Goal: Task Accomplishment & Management: Use online tool/utility

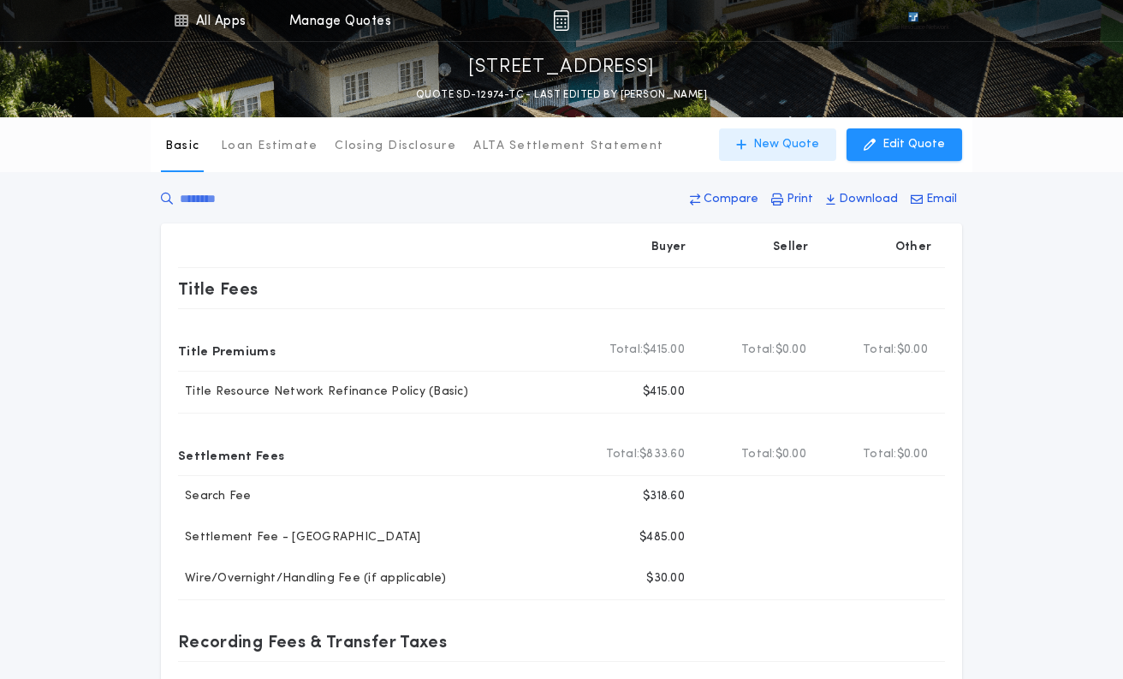
click at [771, 139] on p "New Quote" at bounding box center [786, 144] width 66 height 17
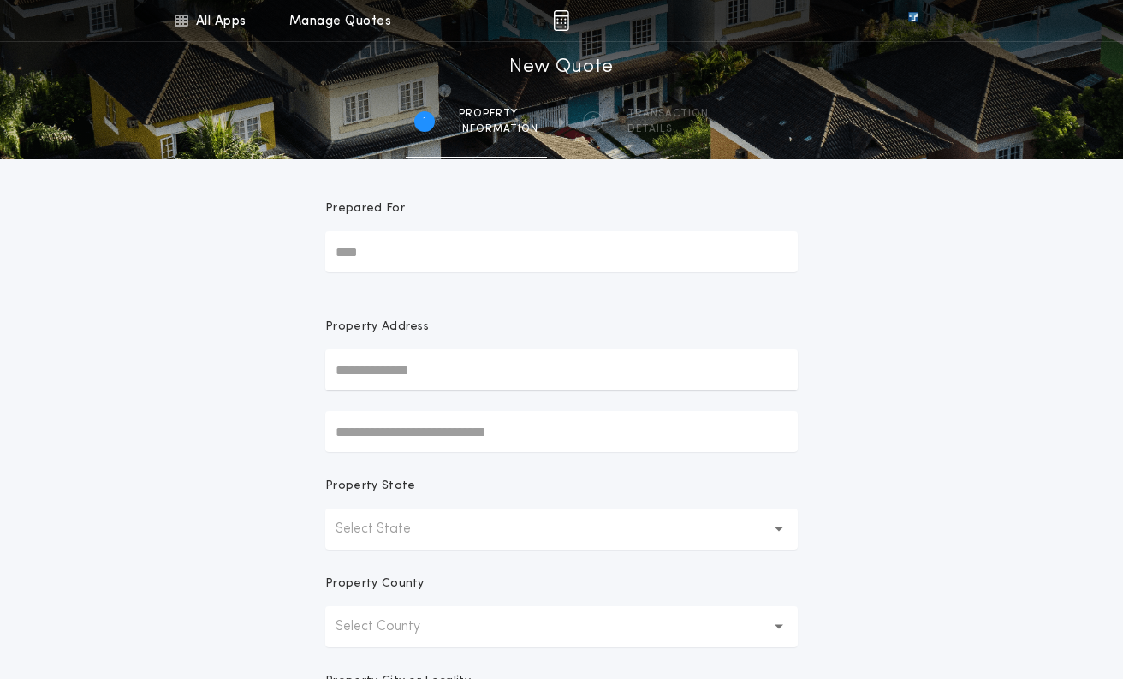
click at [409, 367] on input "text" at bounding box center [561, 369] width 472 height 41
paste input "**********"
type input "**********"
click at [477, 393] on button "[STREET_ADDRESS]" at bounding box center [561, 404] width 472 height 26
click at [470, 372] on input "**********" at bounding box center [561, 369] width 472 height 41
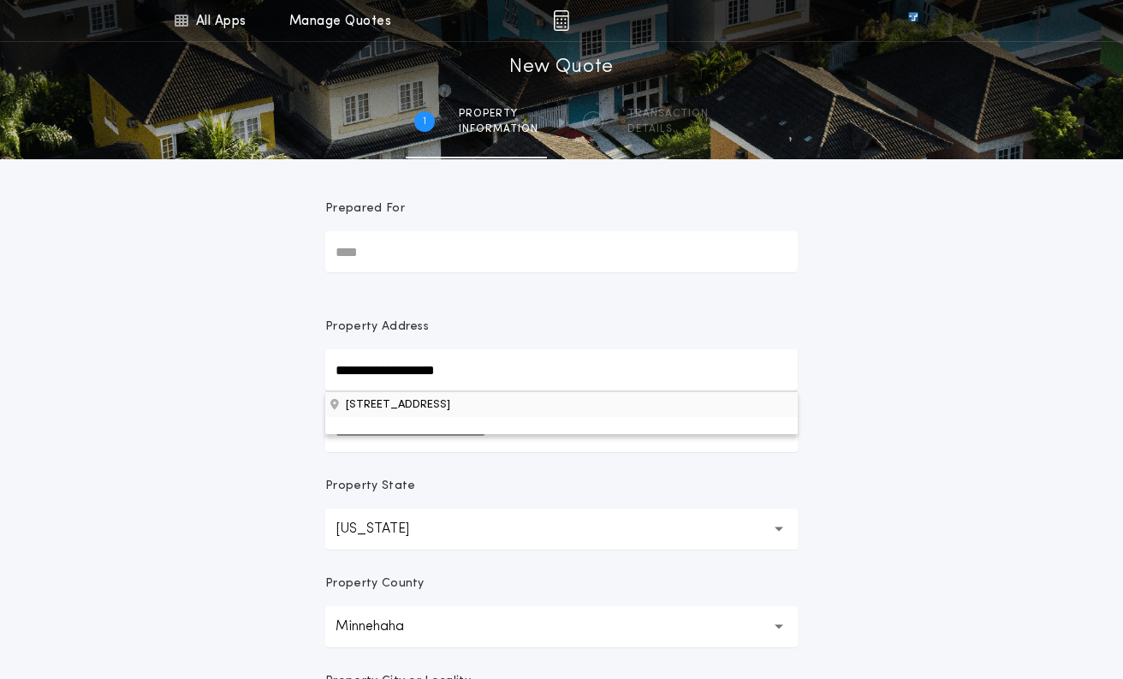
click at [432, 407] on button "[STREET_ADDRESS]" at bounding box center [561, 404] width 472 height 26
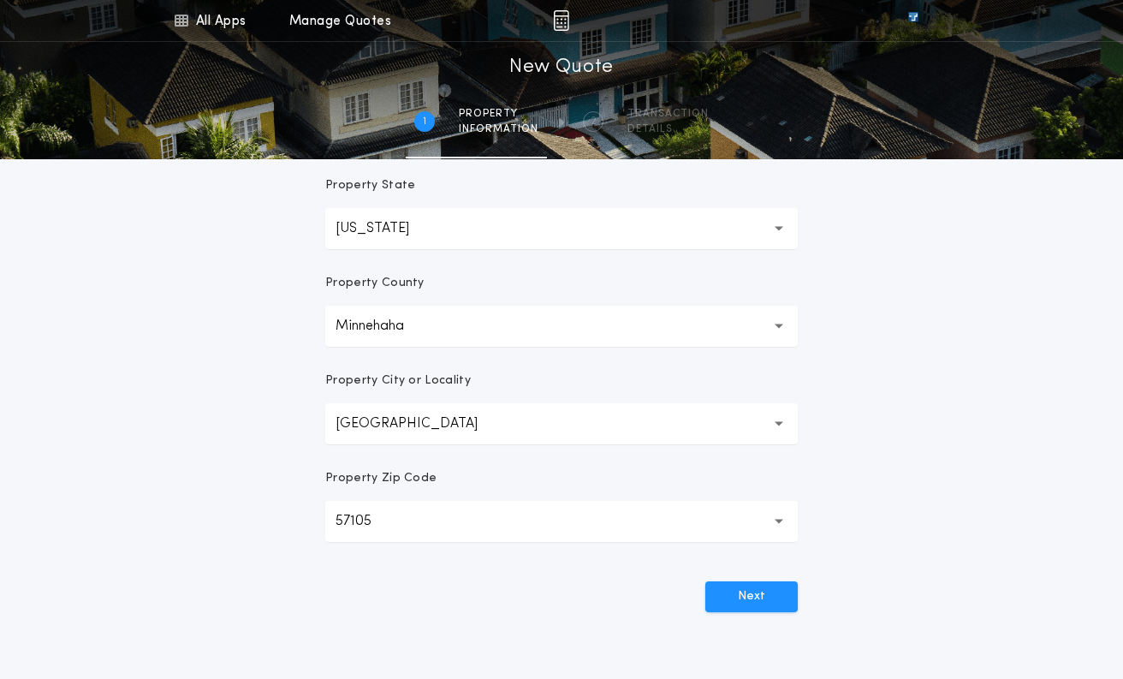
scroll to position [342, 0]
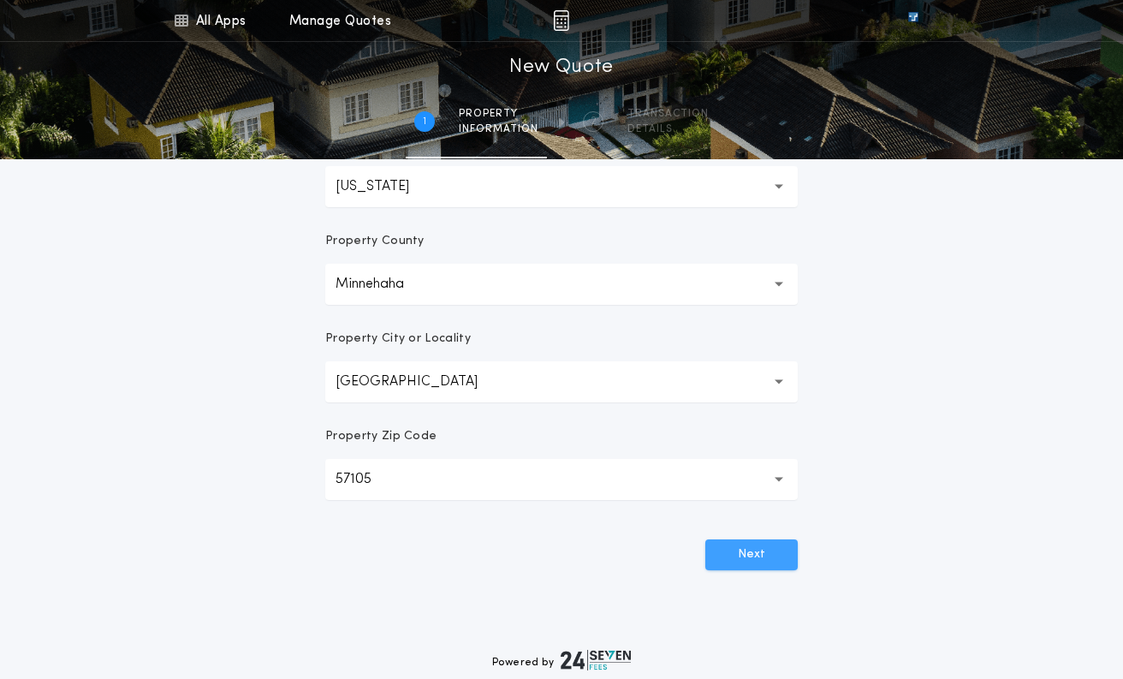
click at [741, 554] on button "Next" at bounding box center [751, 554] width 92 height 31
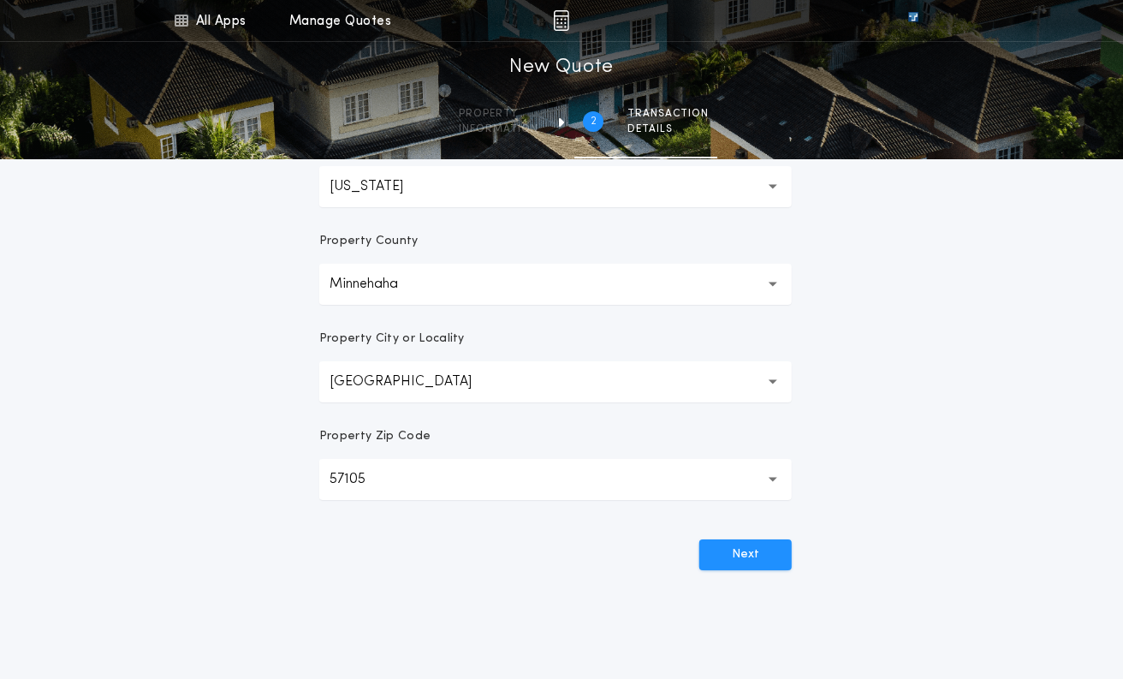
scroll to position [0, 0]
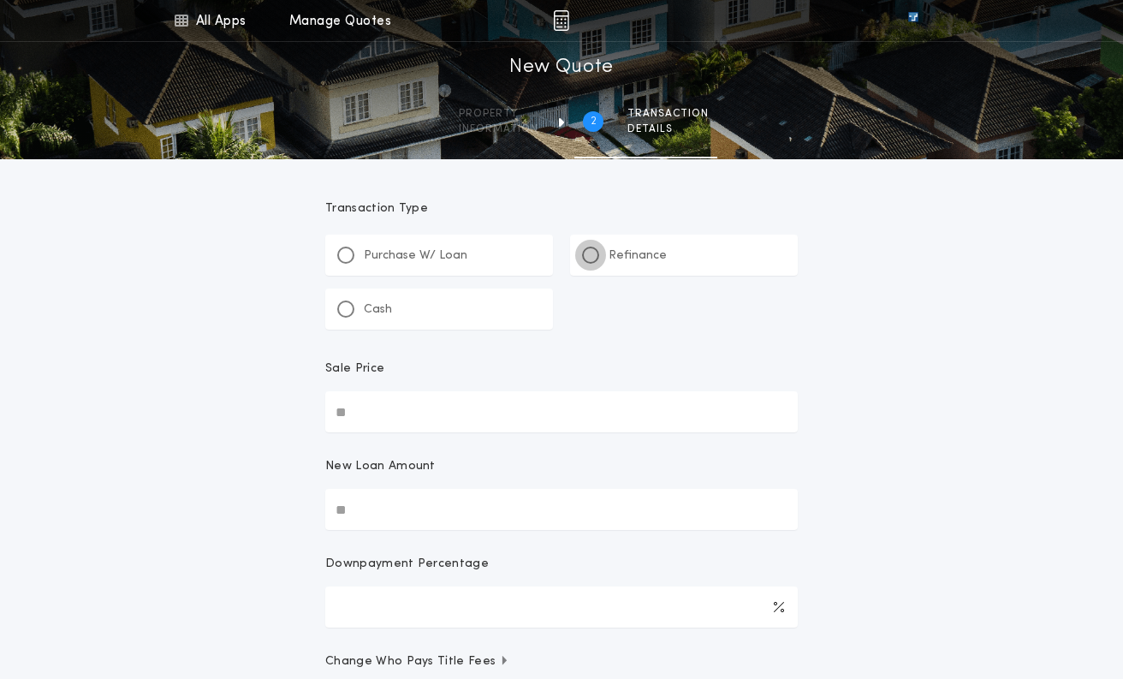
click at [591, 252] on div at bounding box center [590, 255] width 9 height 9
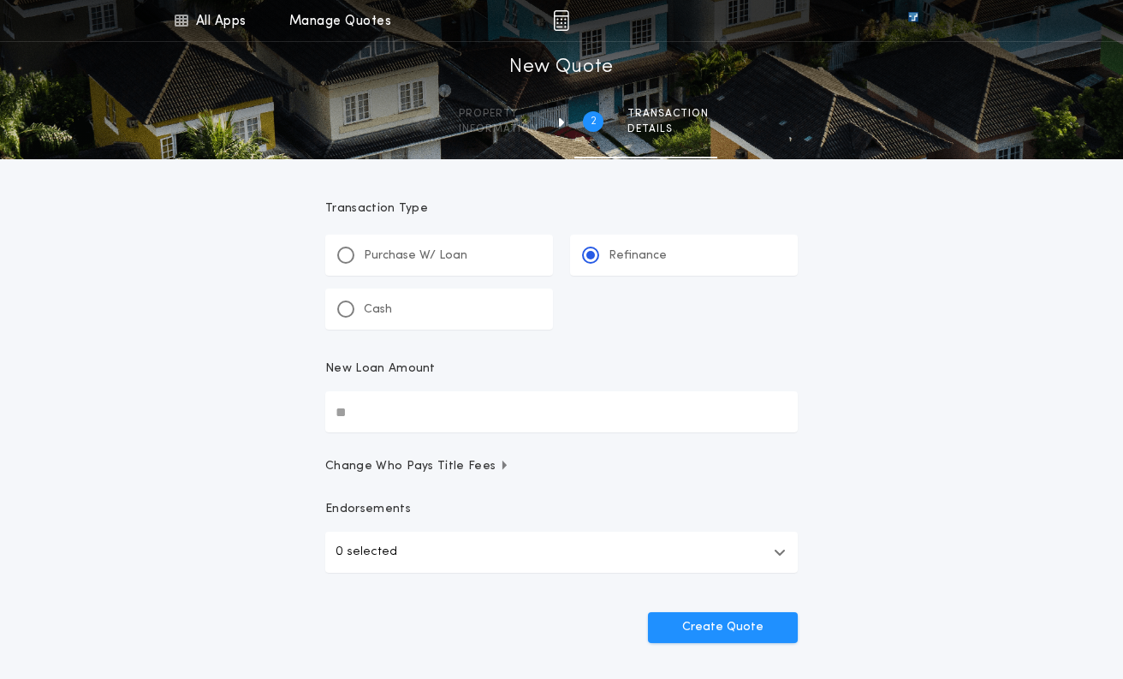
drag, startPoint x: 431, startPoint y: 409, endPoint x: 254, endPoint y: 413, distance: 176.4
click at [254, 413] on div "All Apps Title Calculator Buyer's Estimate Menu All Apps Manage Quotes 2 /2 New…" at bounding box center [561, 354] width 1123 height 709
type input "********"
click at [770, 545] on button "0 selected" at bounding box center [561, 552] width 472 height 41
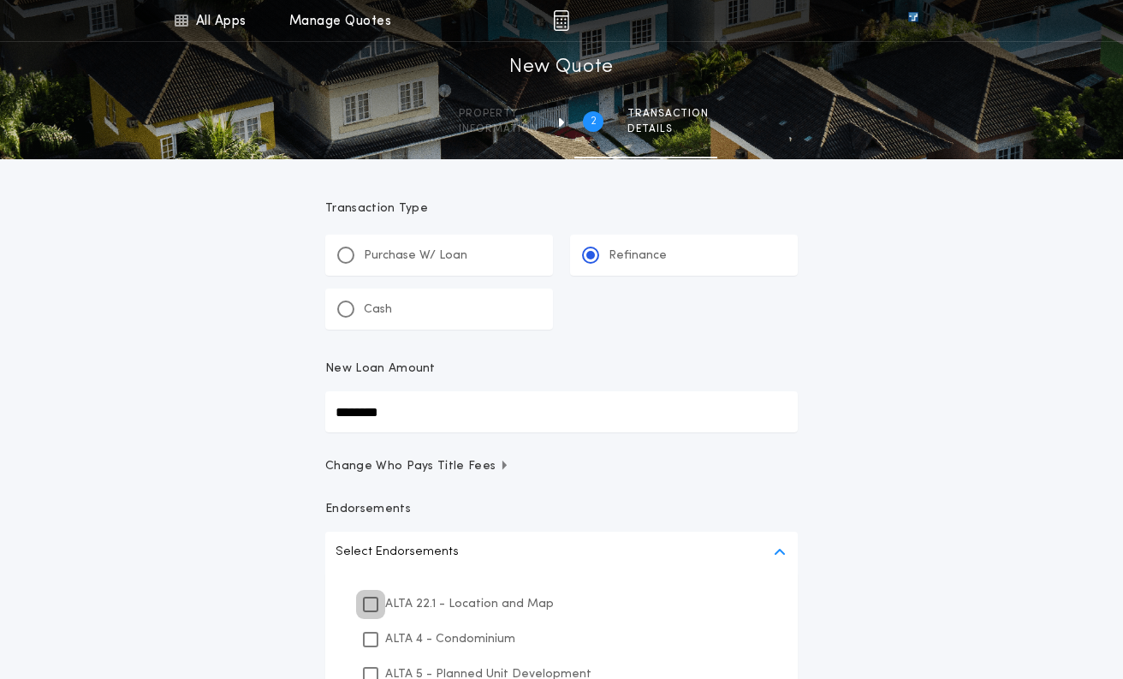
click at [371, 605] on icon at bounding box center [370, 604] width 10 height 12
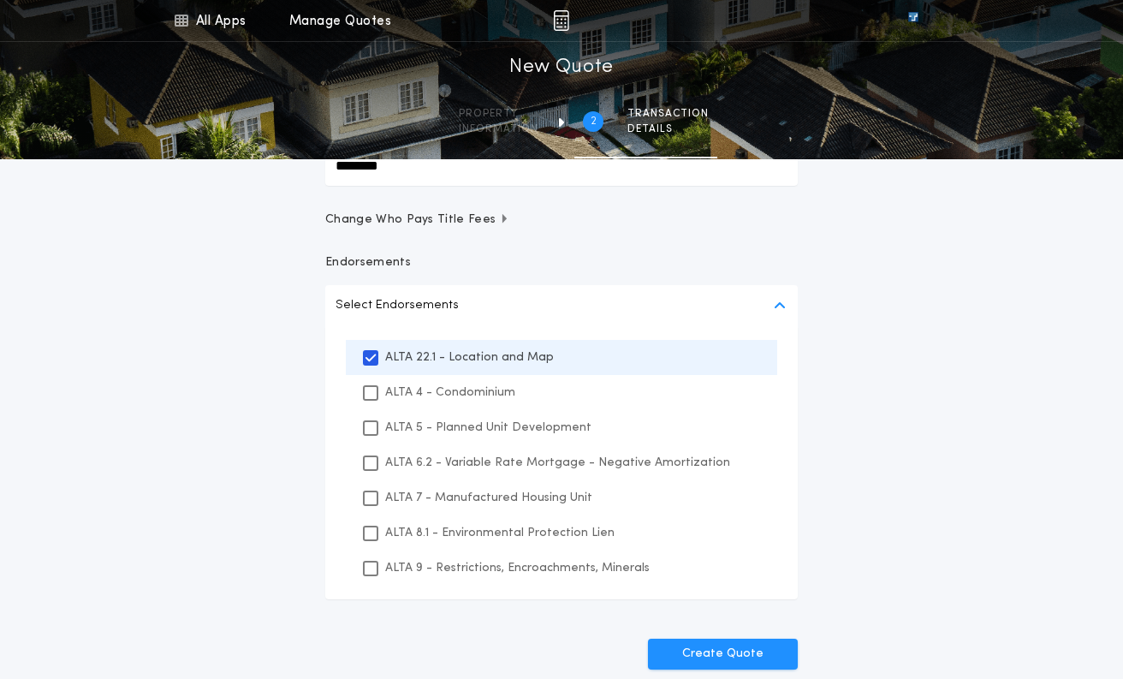
scroll to position [440, 0]
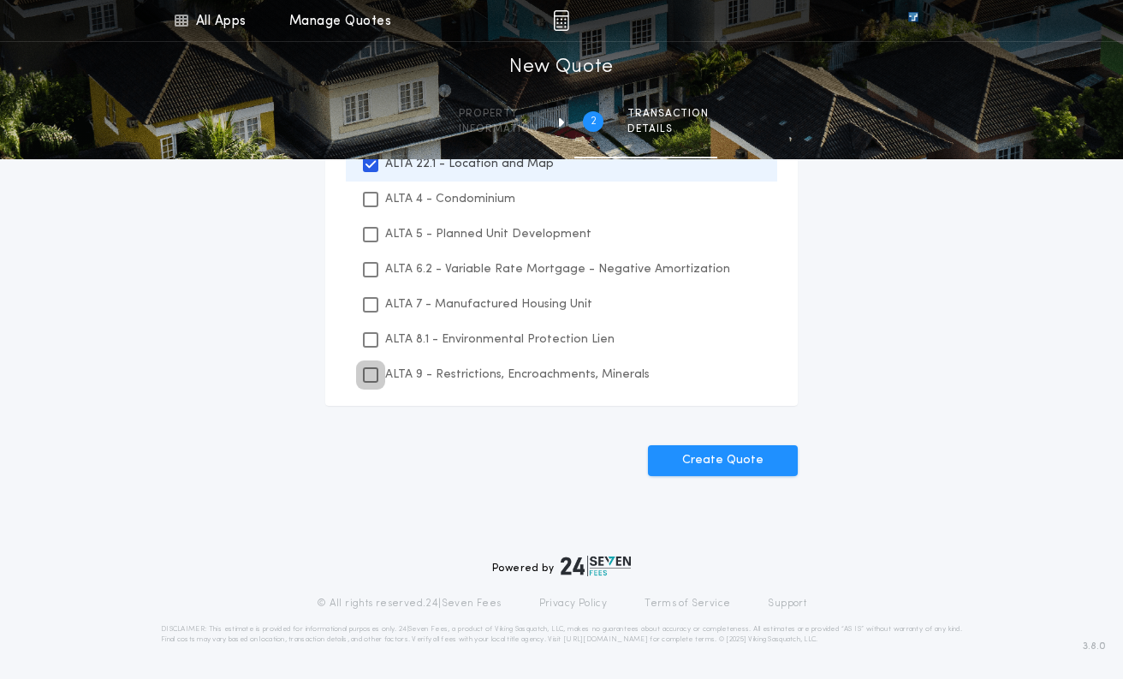
click at [371, 375] on icon at bounding box center [370, 375] width 10 height 12
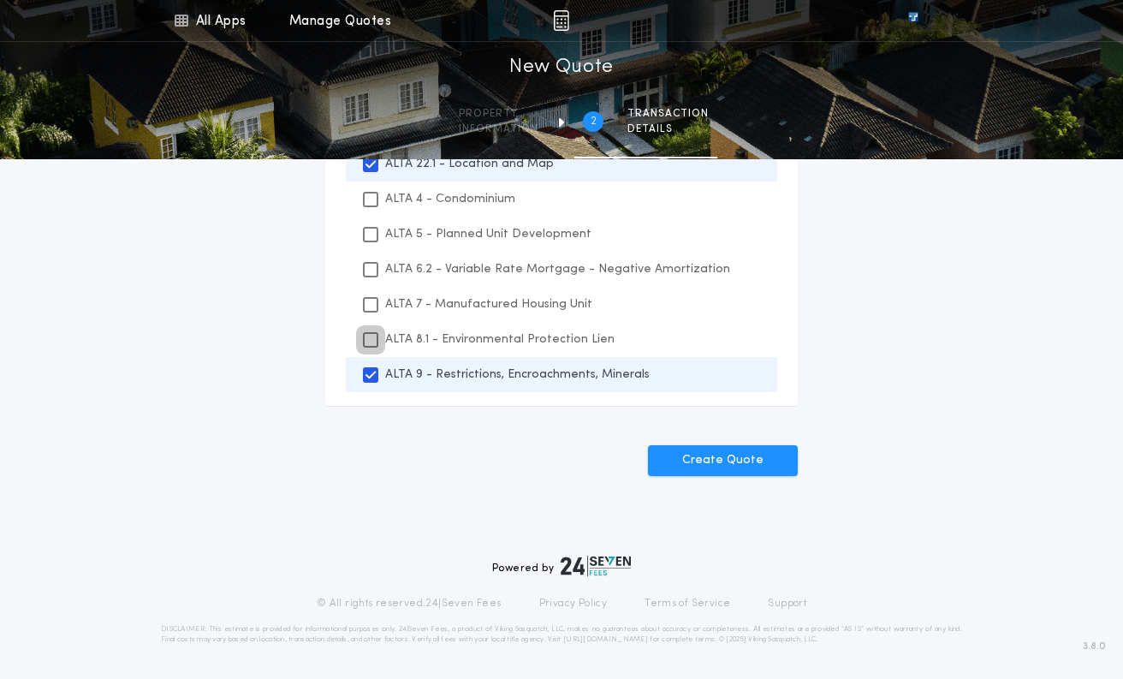
click at [373, 342] on icon at bounding box center [370, 340] width 10 height 12
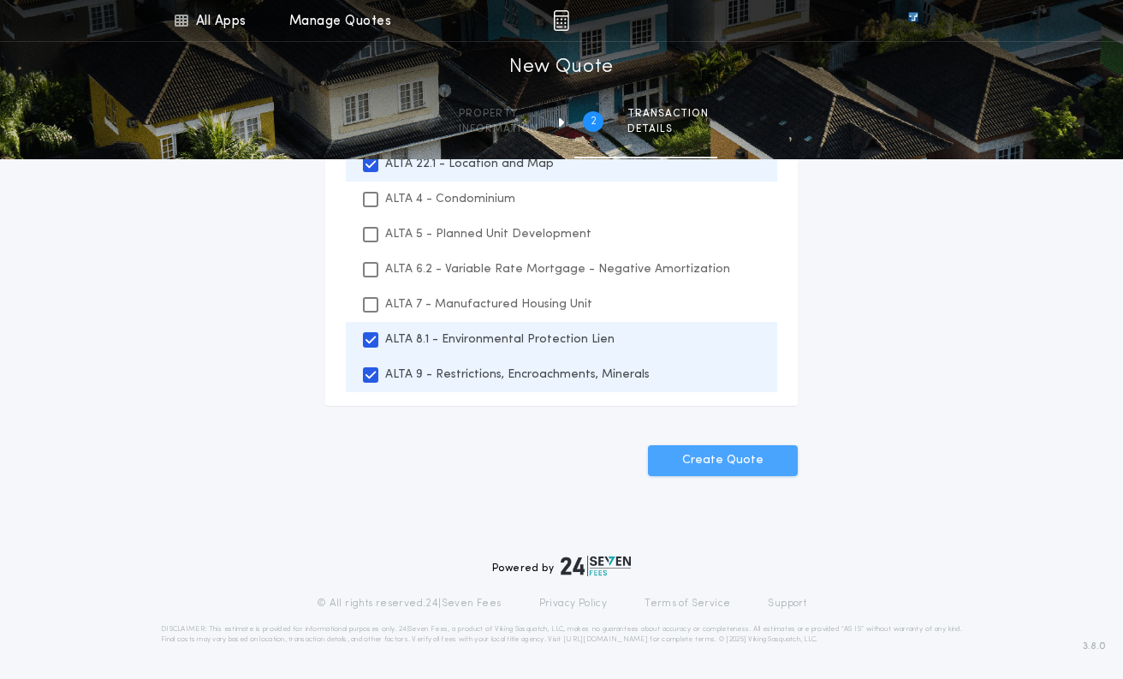
click at [718, 463] on button "Create Quote" at bounding box center [723, 460] width 150 height 31
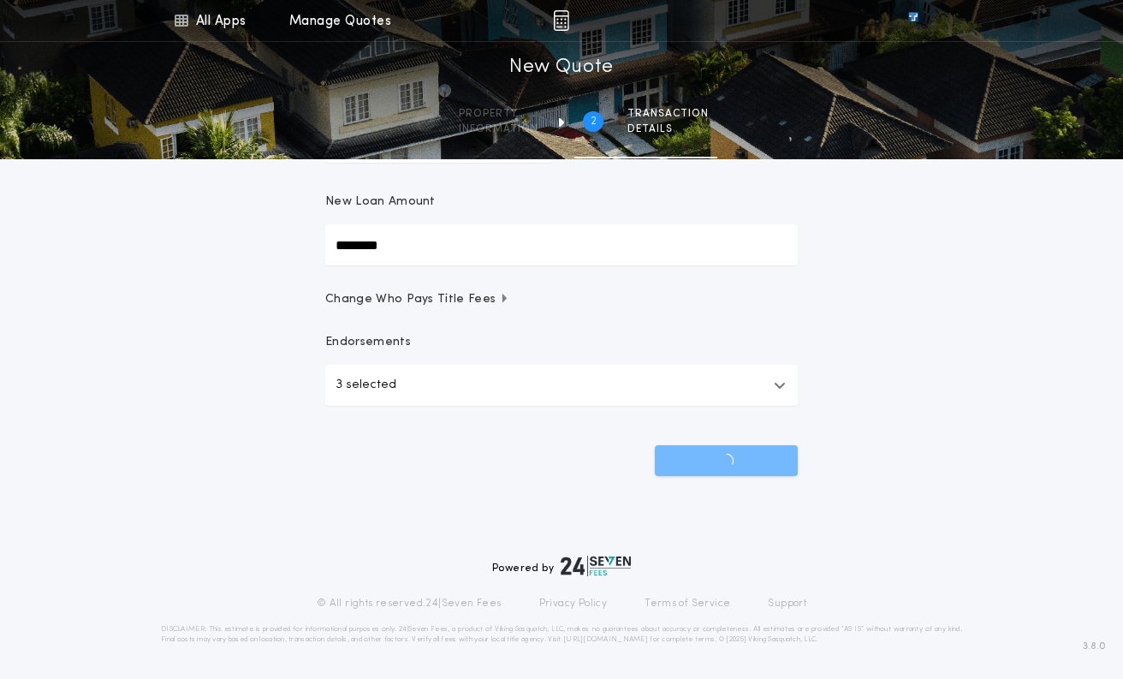
scroll to position [167, 0]
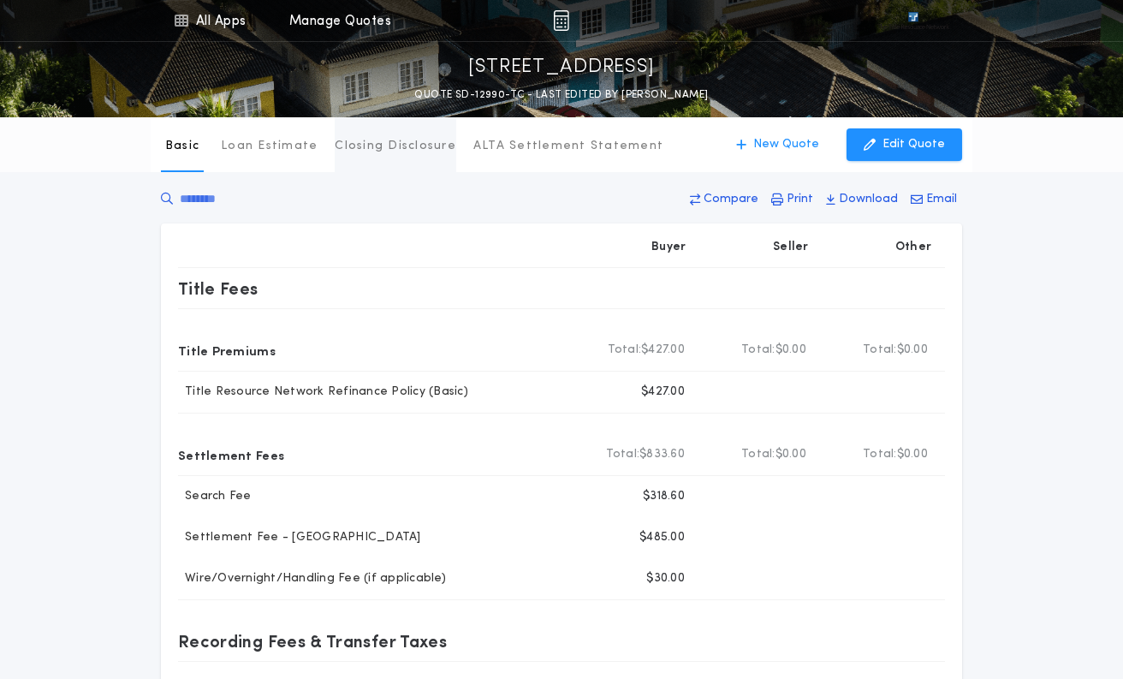
click at [377, 146] on p "Closing Disclosure" at bounding box center [396, 146] width 122 height 17
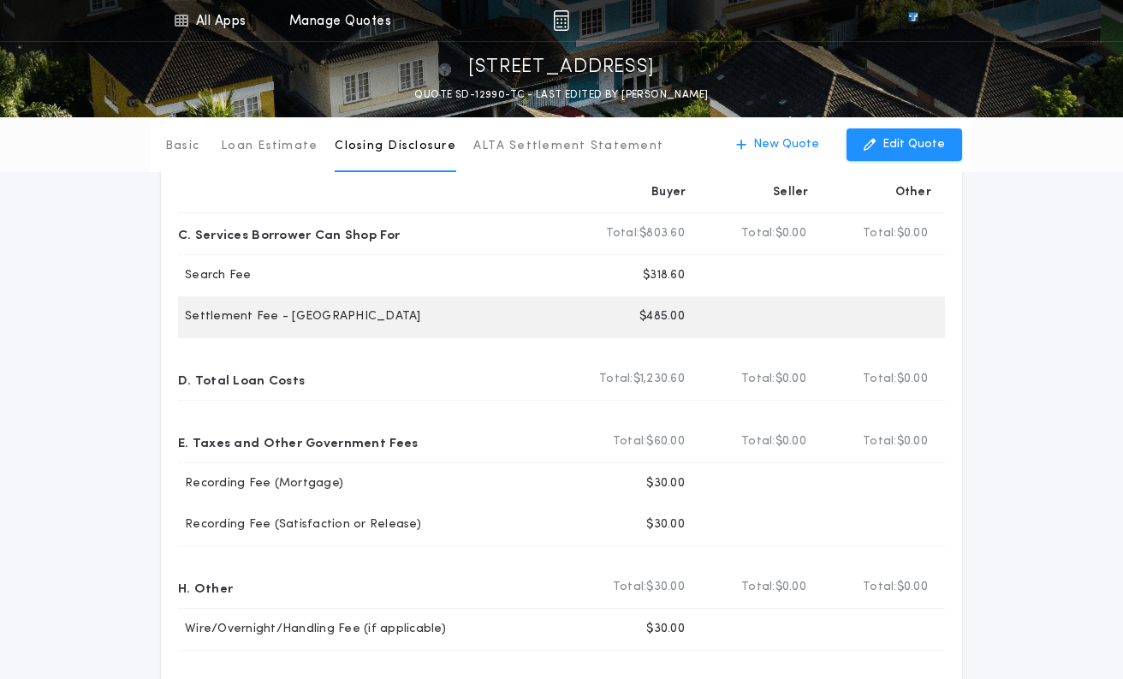
scroll to position [171, 0]
